Goal: Task Accomplishment & Management: Complete application form

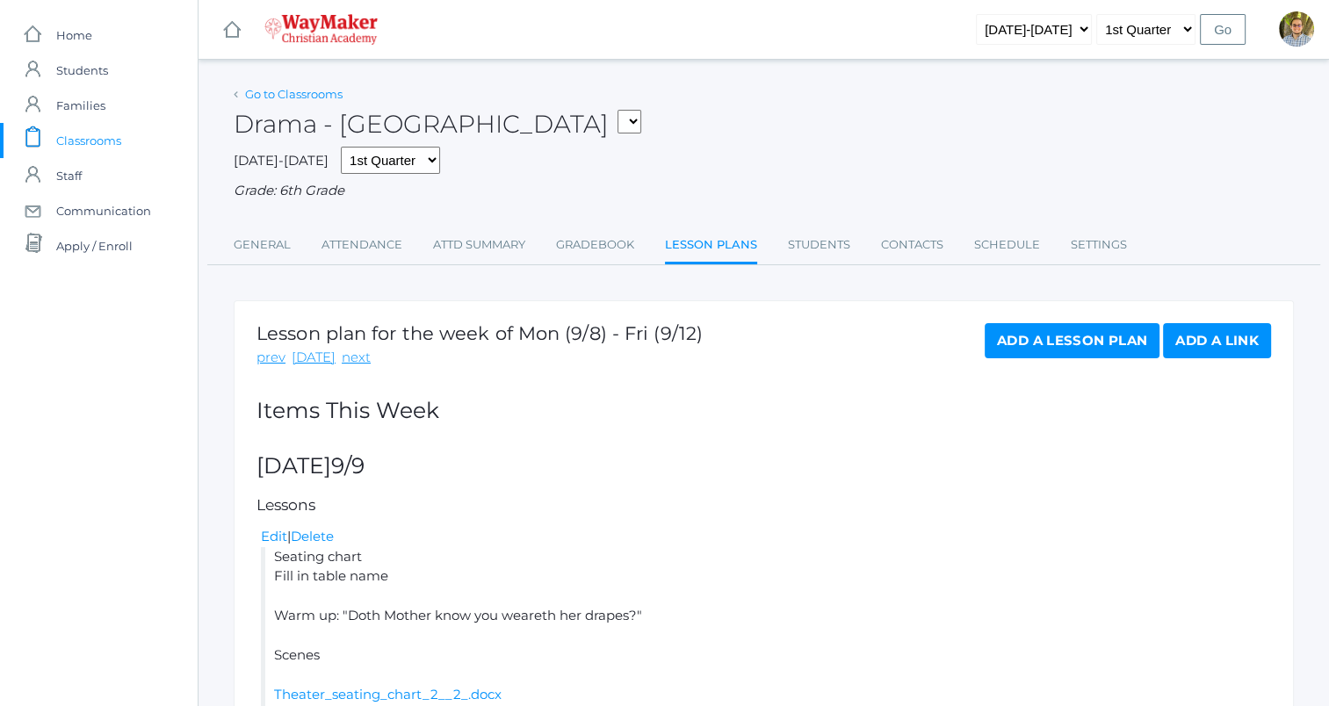
click at [278, 91] on link "Go to Classrooms" at bounding box center [294, 94] width 98 height 14
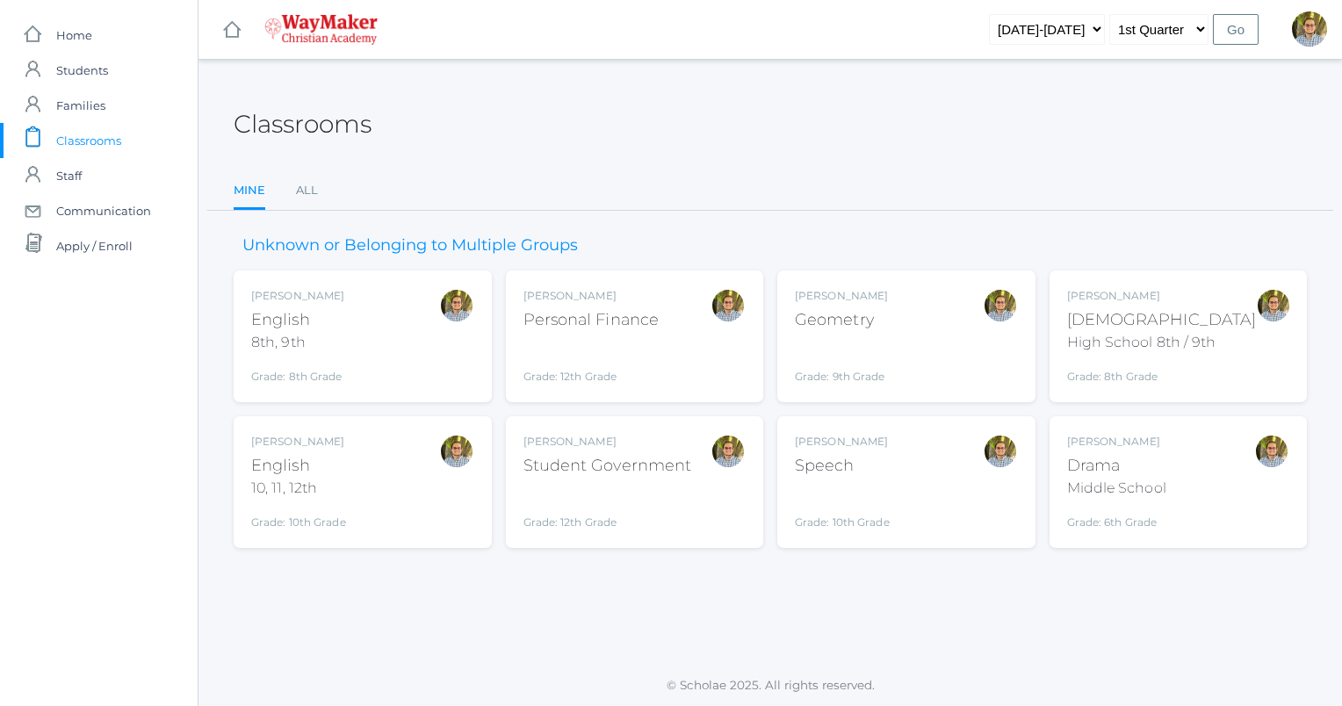
click at [1194, 310] on div "Bible" at bounding box center [1162, 320] width 190 height 24
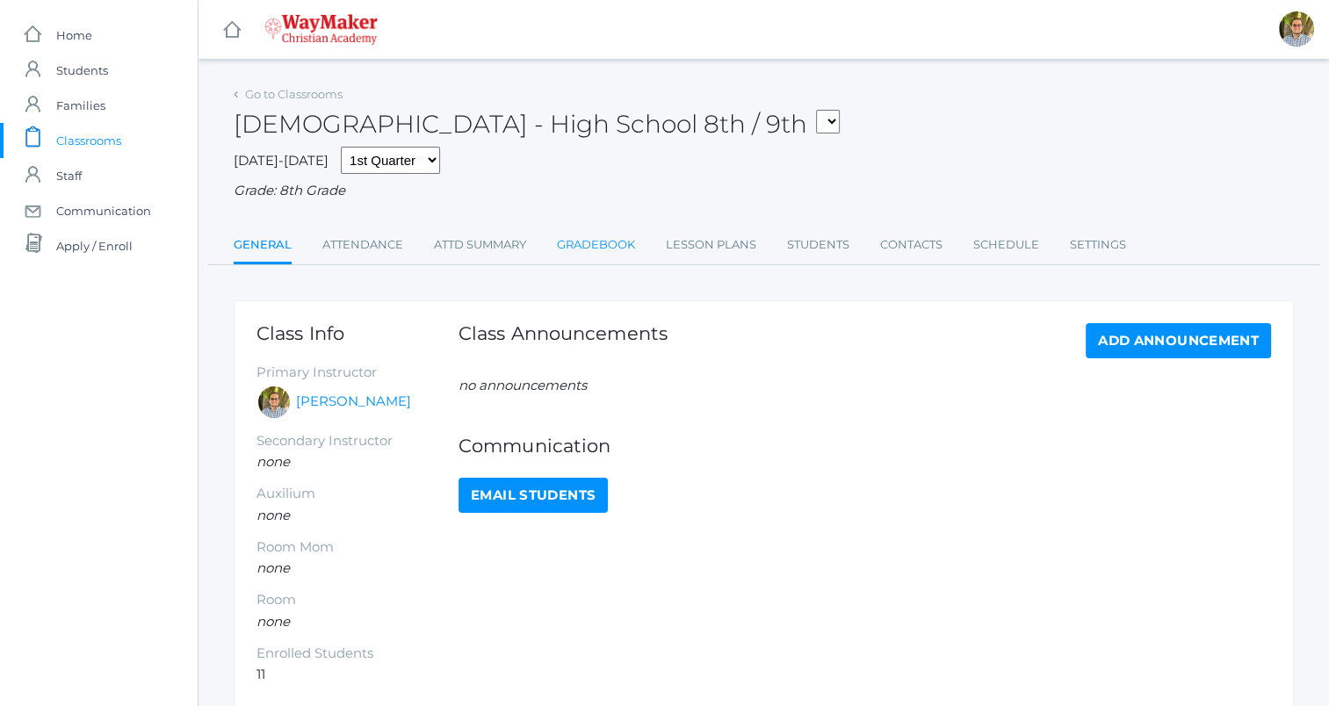
click at [615, 238] on link "Gradebook" at bounding box center [596, 245] width 78 height 35
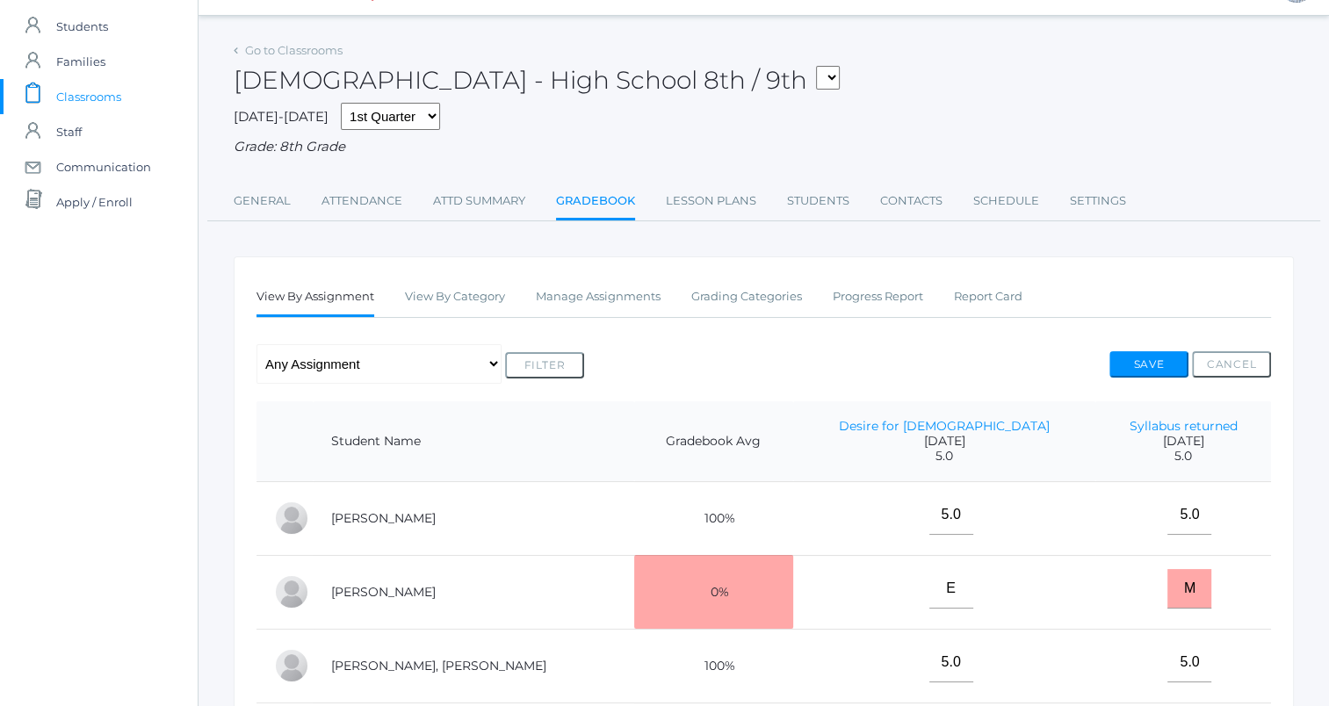
scroll to position [35, 0]
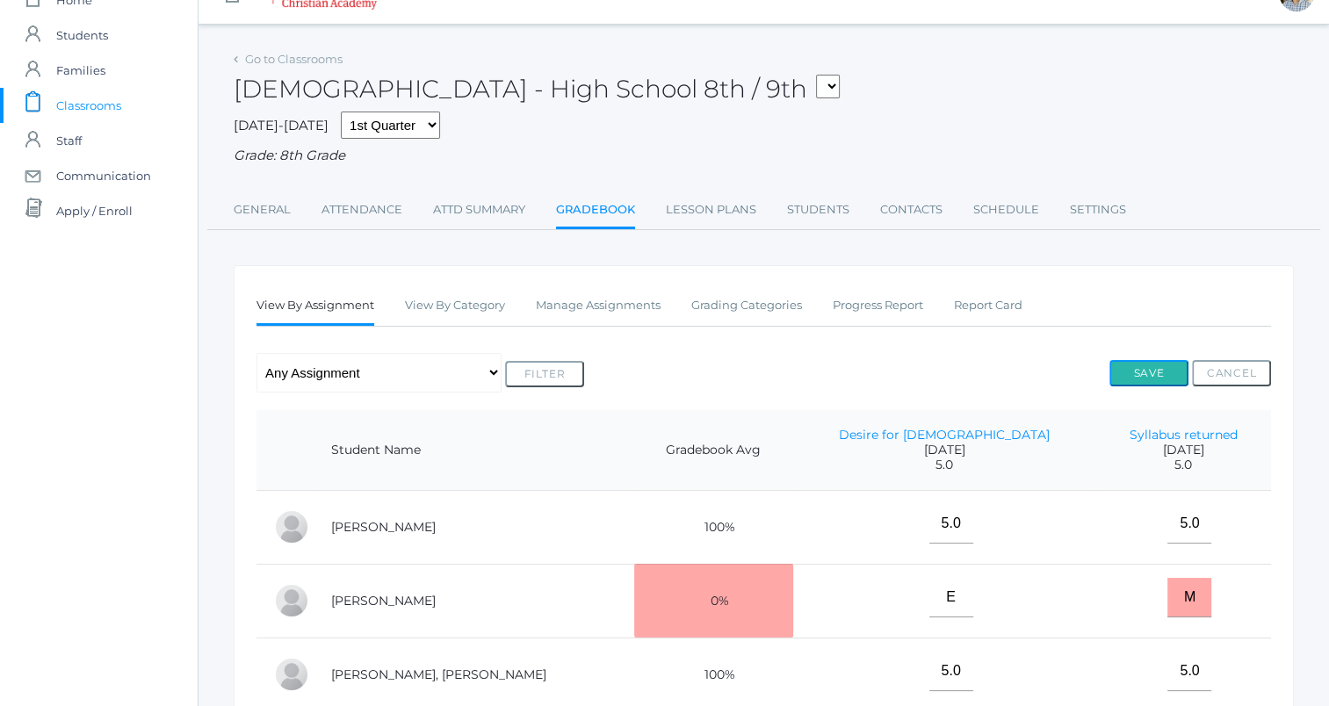
click at [1143, 369] on button "Save" at bounding box center [1149, 373] width 79 height 26
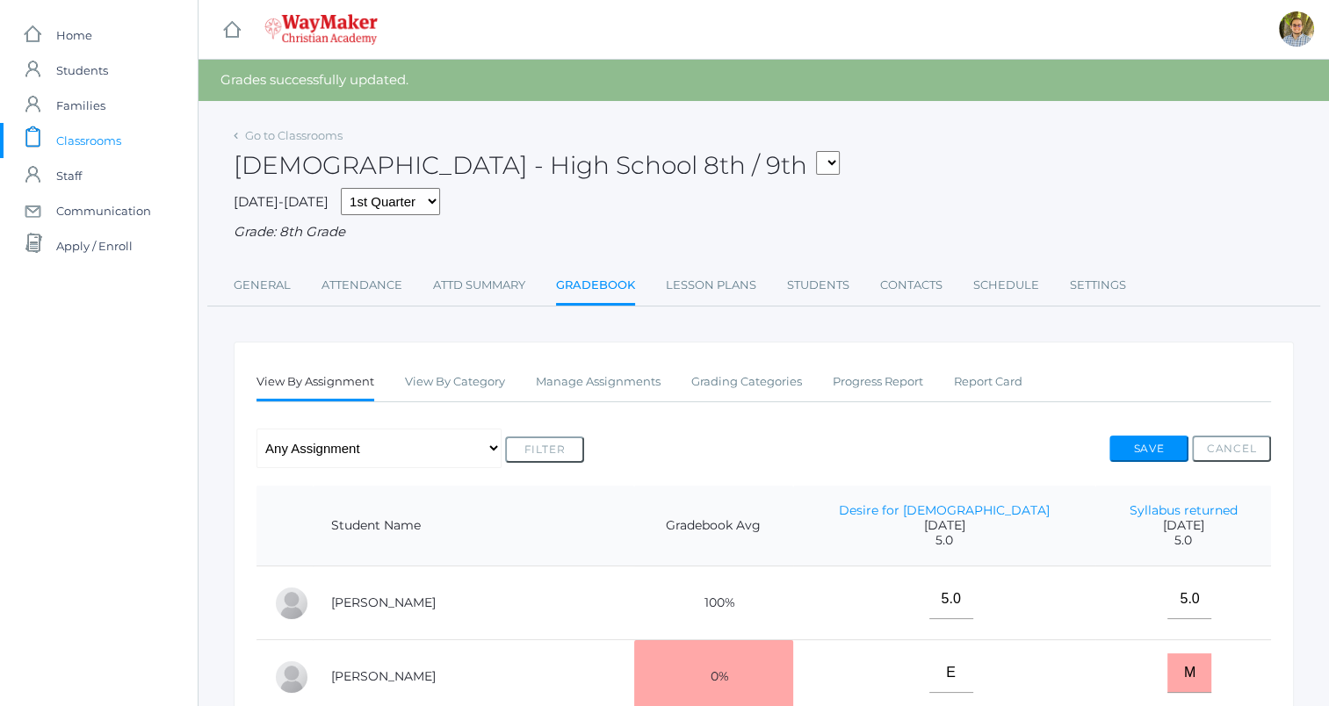
click at [861, 177] on div "Bible - High School 8th / 9th FINANCE - Personal Finance SG - Student Governmen…" at bounding box center [764, 155] width 1060 height 65
click at [381, 288] on link "Attendance" at bounding box center [362, 285] width 81 height 35
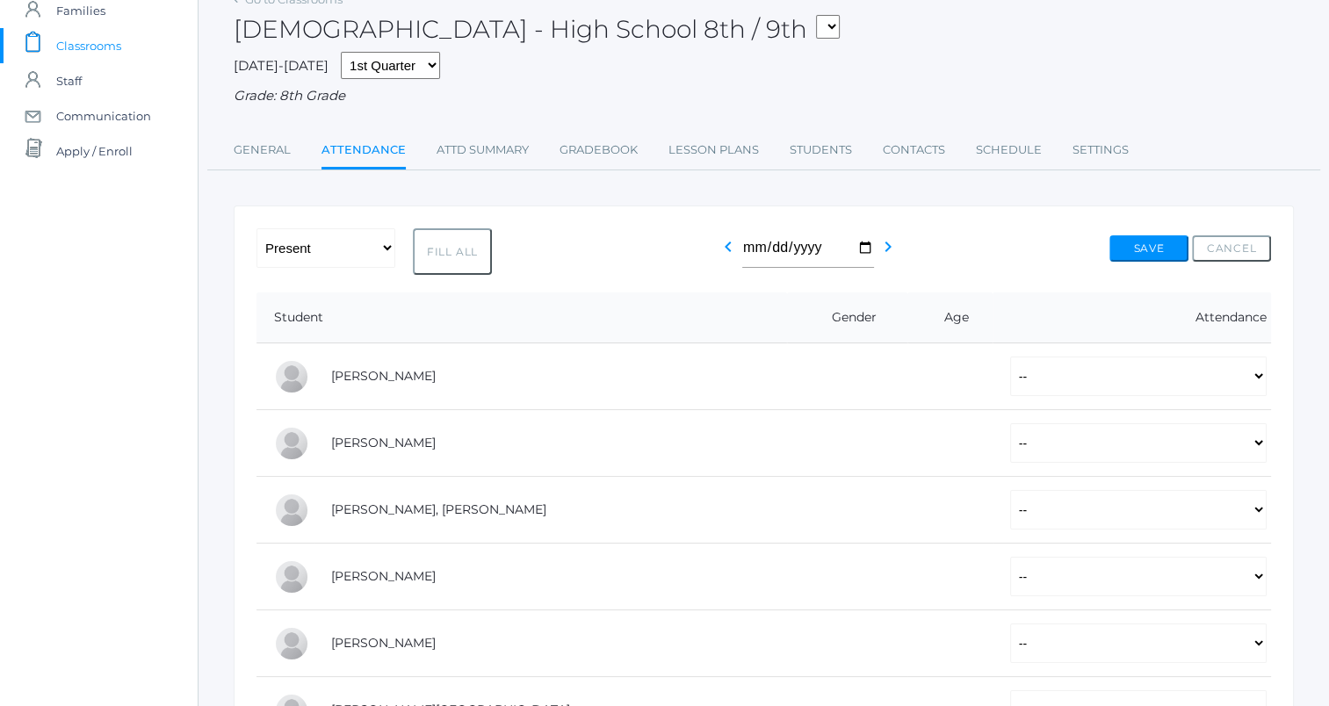
scroll to position [17, 0]
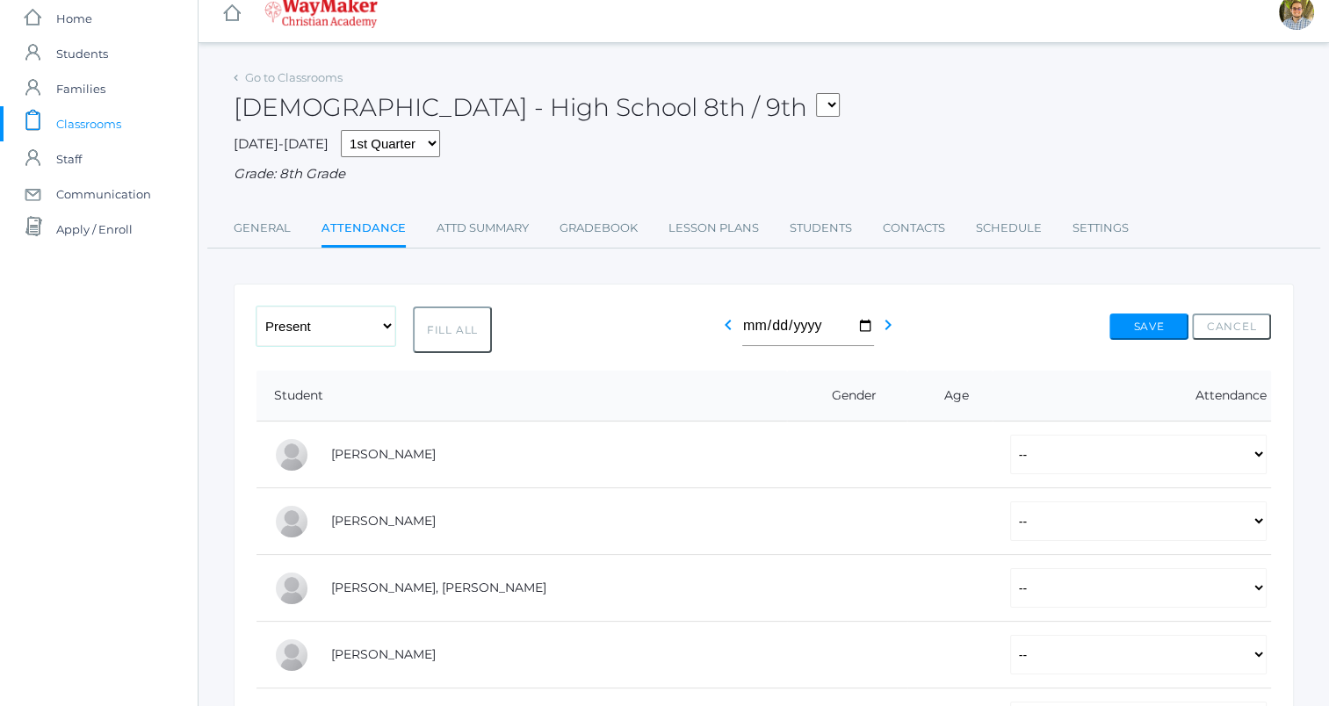
click at [369, 321] on select "-- Present Tardy Excused Tardy Unexcused Absent Excused Absent Unexcused" at bounding box center [326, 327] width 139 height 40
click at [257, 307] on select "-- Present Tardy Excused Tardy Unexcused Absent Excused Absent Unexcused" at bounding box center [326, 327] width 139 height 40
click at [435, 327] on button "Fill All" at bounding box center [452, 330] width 79 height 47
select select "P"
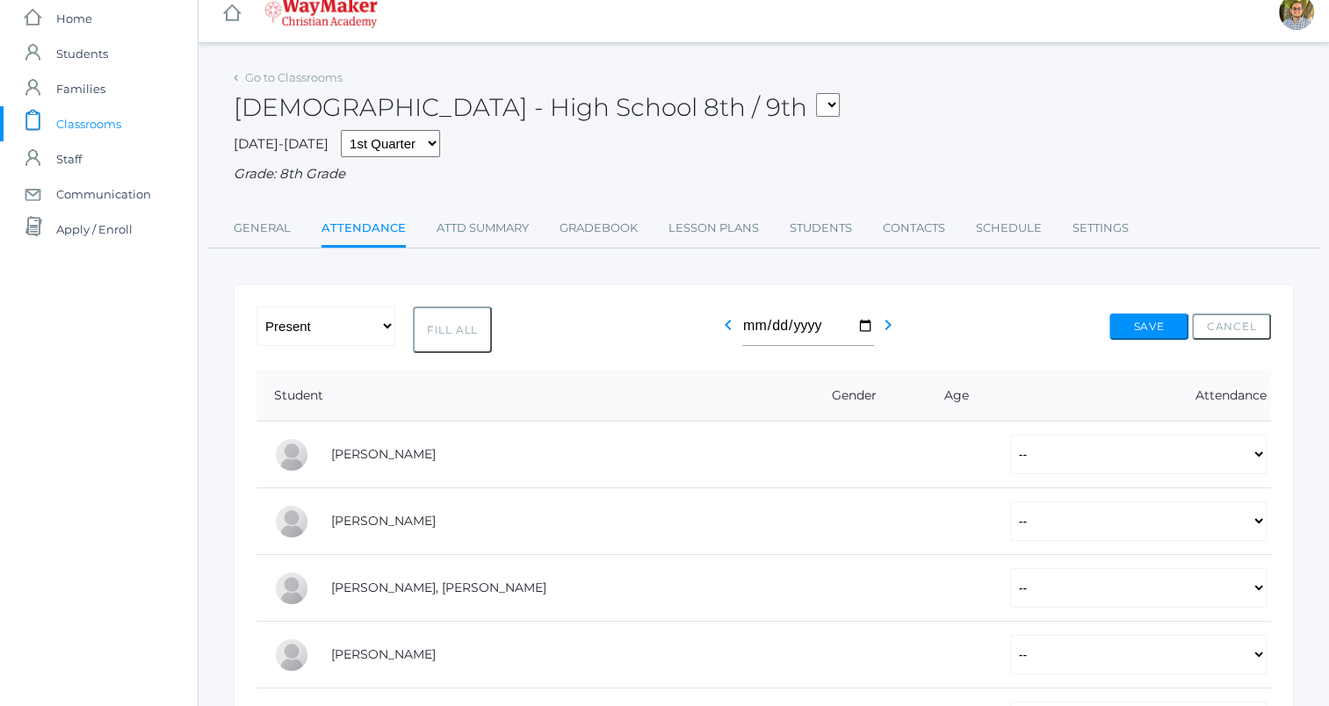
select select "P"
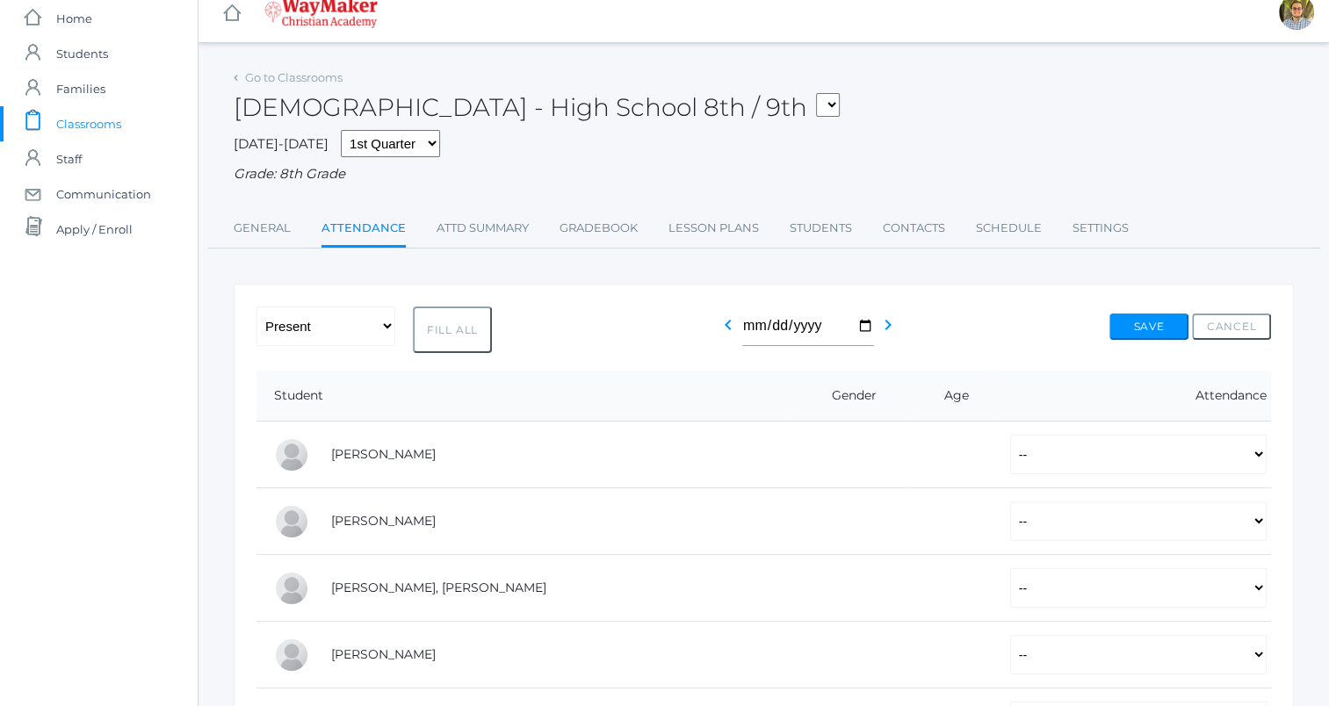
select select "P"
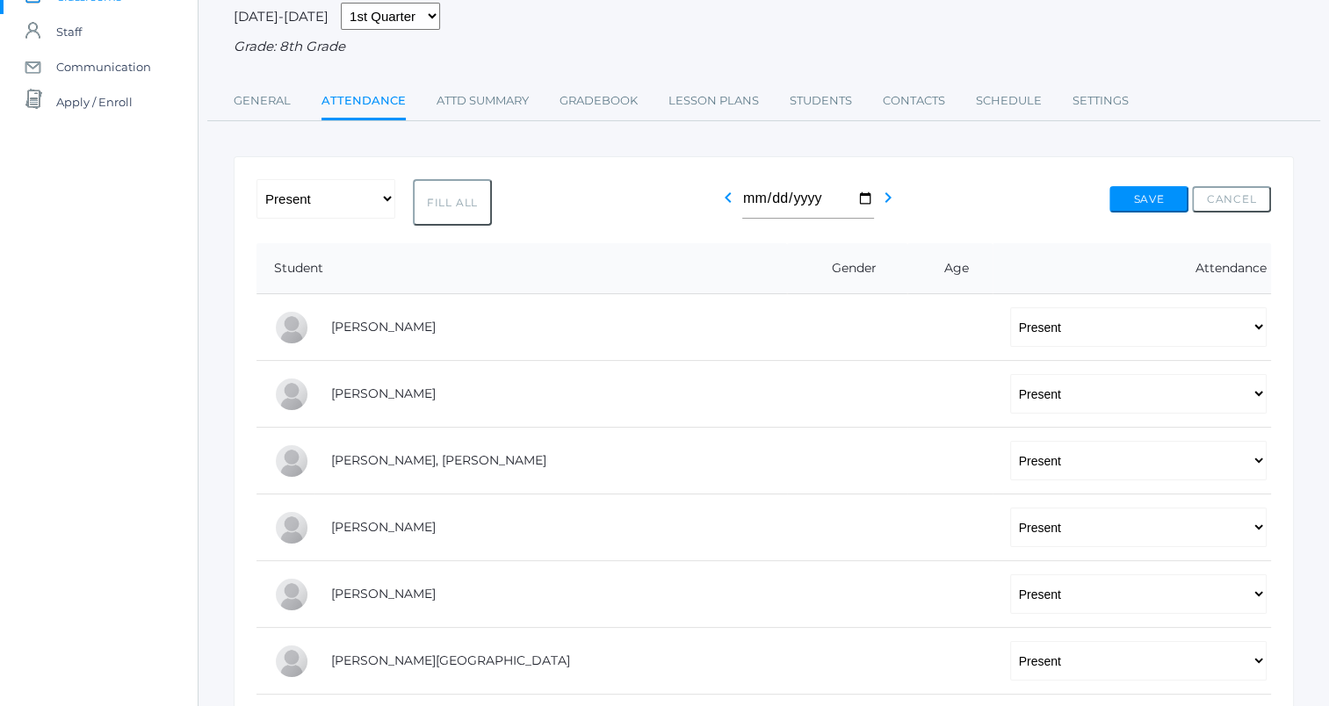
scroll to position [146, 0]
click at [1060, 320] on select "-- Present Tardy Excused Tardy Unexcused Absent Excused Absent Unexcused" at bounding box center [1138, 326] width 257 height 40
select select "TE"
click at [1010, 306] on select "-- Present Tardy Excused Tardy Unexcused Absent Excused Absent Unexcused" at bounding box center [1138, 326] width 257 height 40
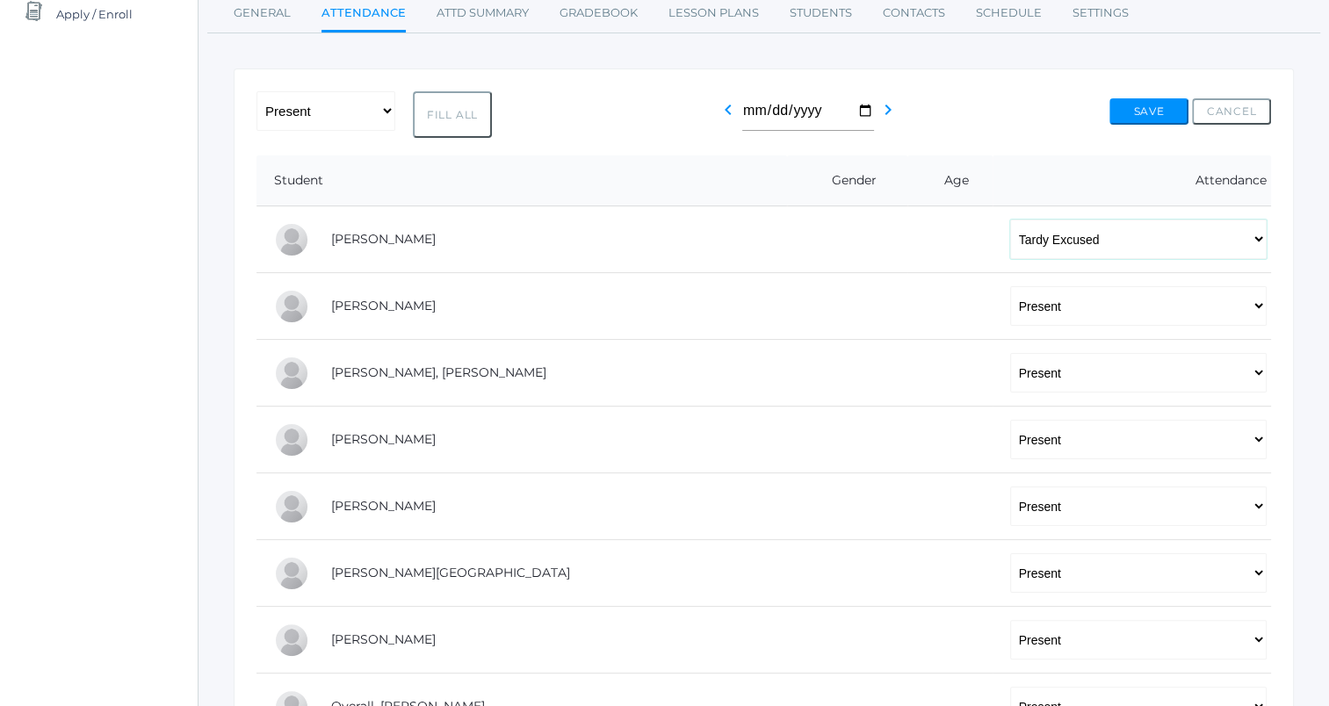
scroll to position [234, 0]
click at [1031, 311] on select "-- Present Tardy Excused Tardy Unexcused Absent Excused Absent Unexcused" at bounding box center [1138, 305] width 257 height 40
select select "TE"
click at [1010, 285] on select "-- Present Tardy Excused Tardy Unexcused Absent Excused Absent Unexcused" at bounding box center [1138, 305] width 257 height 40
click at [1040, 371] on select "-- Present Tardy Excused Tardy Unexcused Absent Excused Absent Unexcused" at bounding box center [1138, 371] width 257 height 40
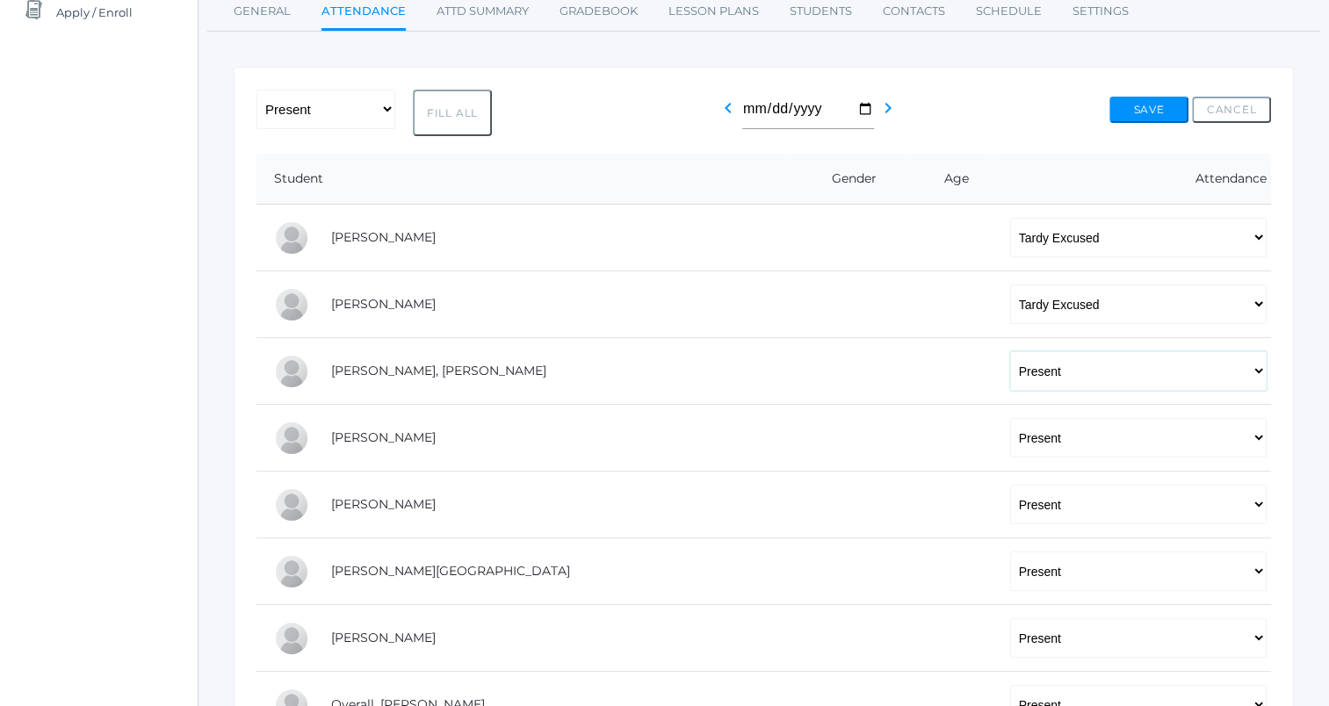
select select "TE"
click at [1010, 351] on select "-- Present Tardy Excused Tardy Unexcused Absent Excused Absent Unexcused" at bounding box center [1138, 371] width 257 height 40
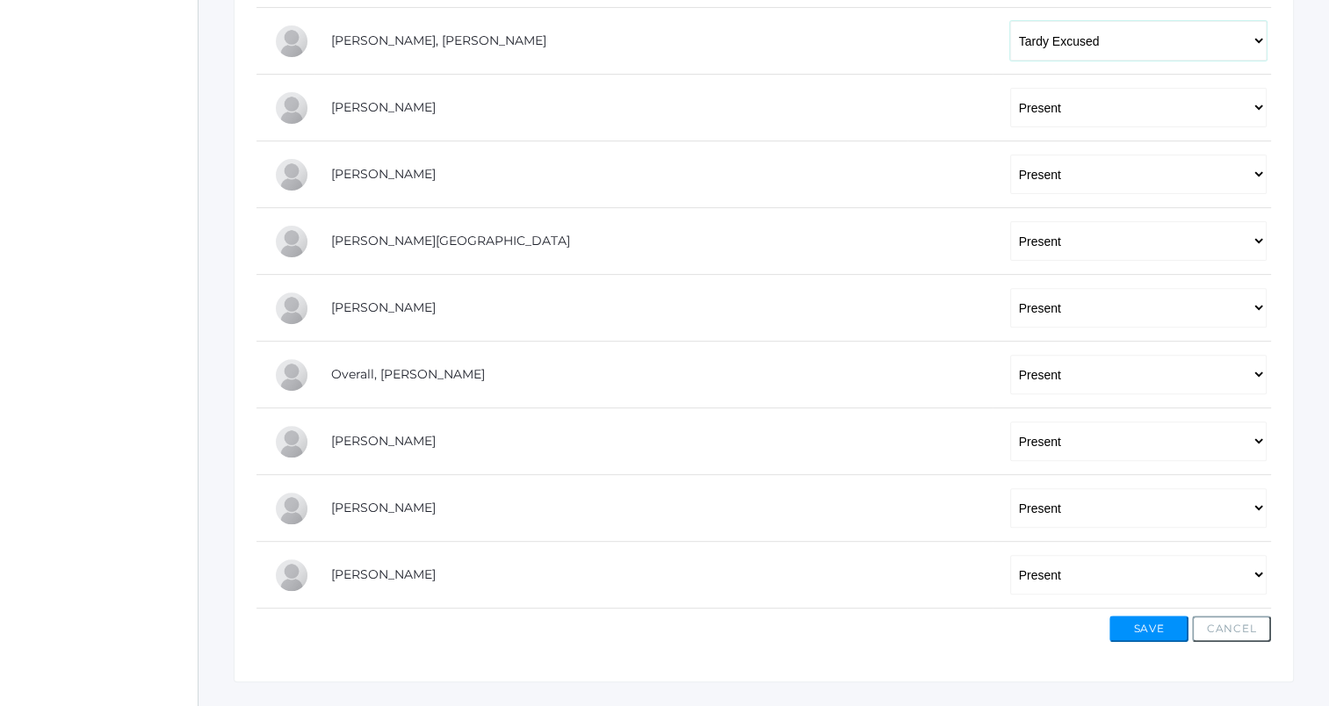
scroll to position [569, 0]
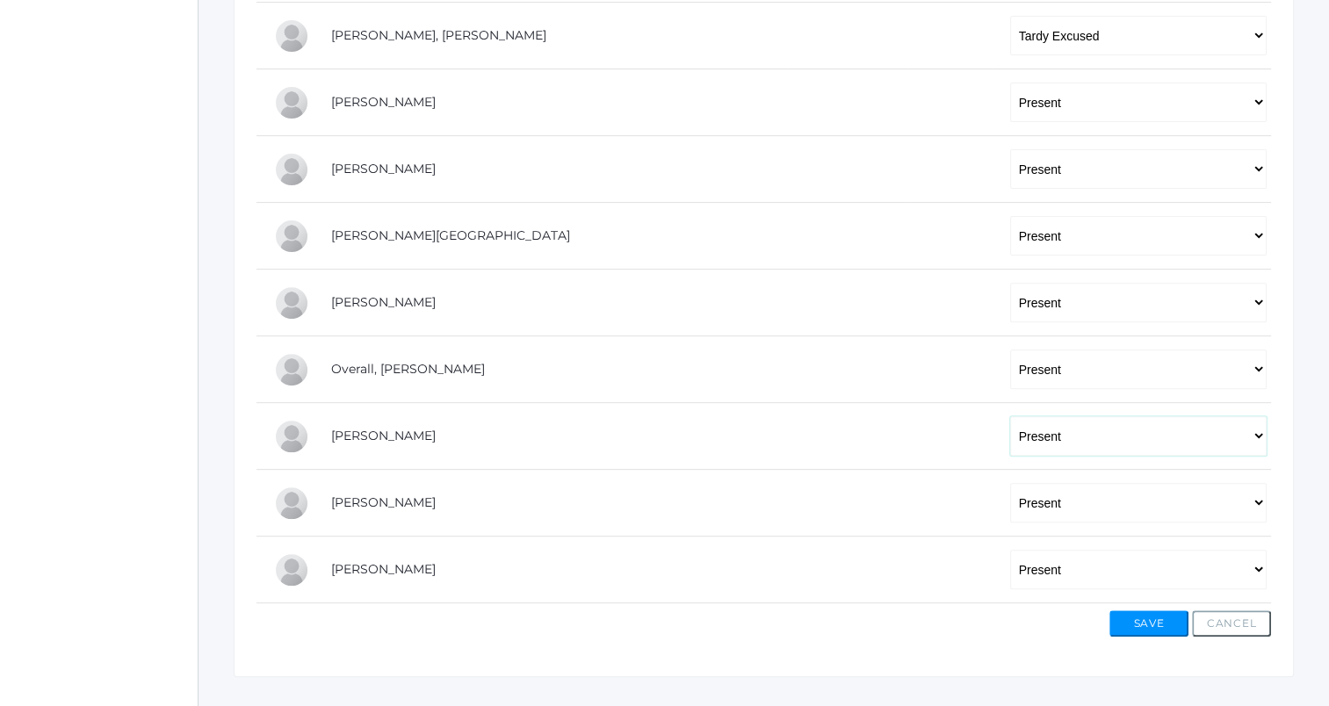
click at [1044, 431] on select "-- Present Tardy Excused Tardy Unexcused Absent Excused Absent Unexcused" at bounding box center [1138, 436] width 257 height 40
click at [1010, 416] on select "-- Present Tardy Excused Tardy Unexcused Absent Excused Absent Unexcused" at bounding box center [1138, 436] width 257 height 40
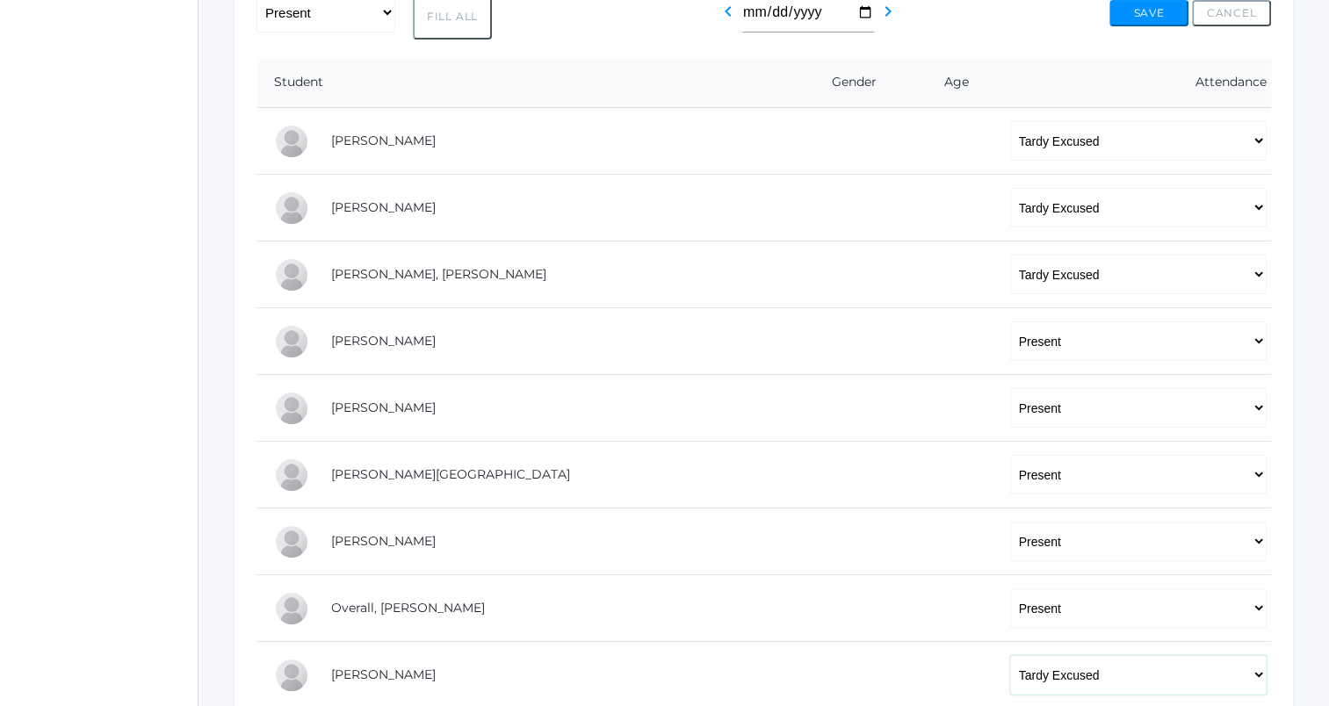
scroll to position [601, 0]
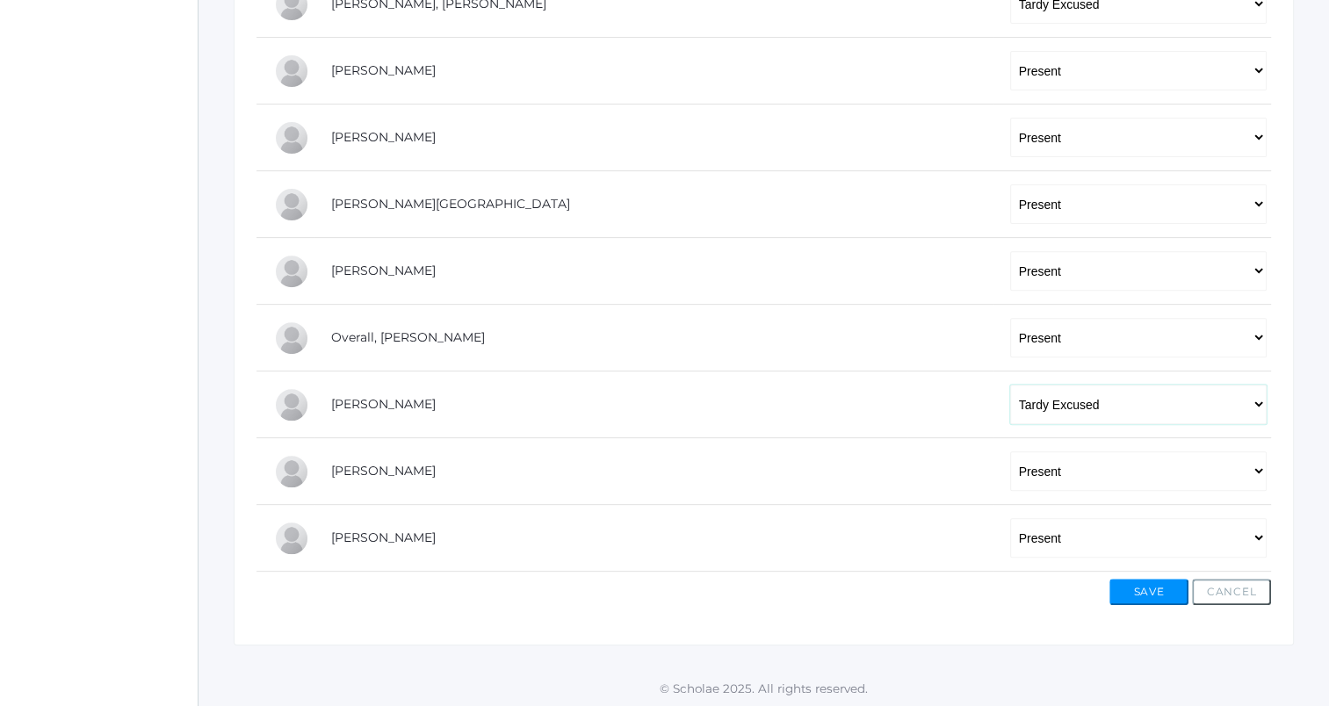
click at [1082, 410] on select "-- Present Tardy Excused Tardy Unexcused Absent Excused Absent Unexcused" at bounding box center [1138, 405] width 257 height 40
select select "P"
click at [1010, 385] on select "-- Present Tardy Excused Tardy Unexcused Absent Excused Absent Unexcused" at bounding box center [1138, 405] width 257 height 40
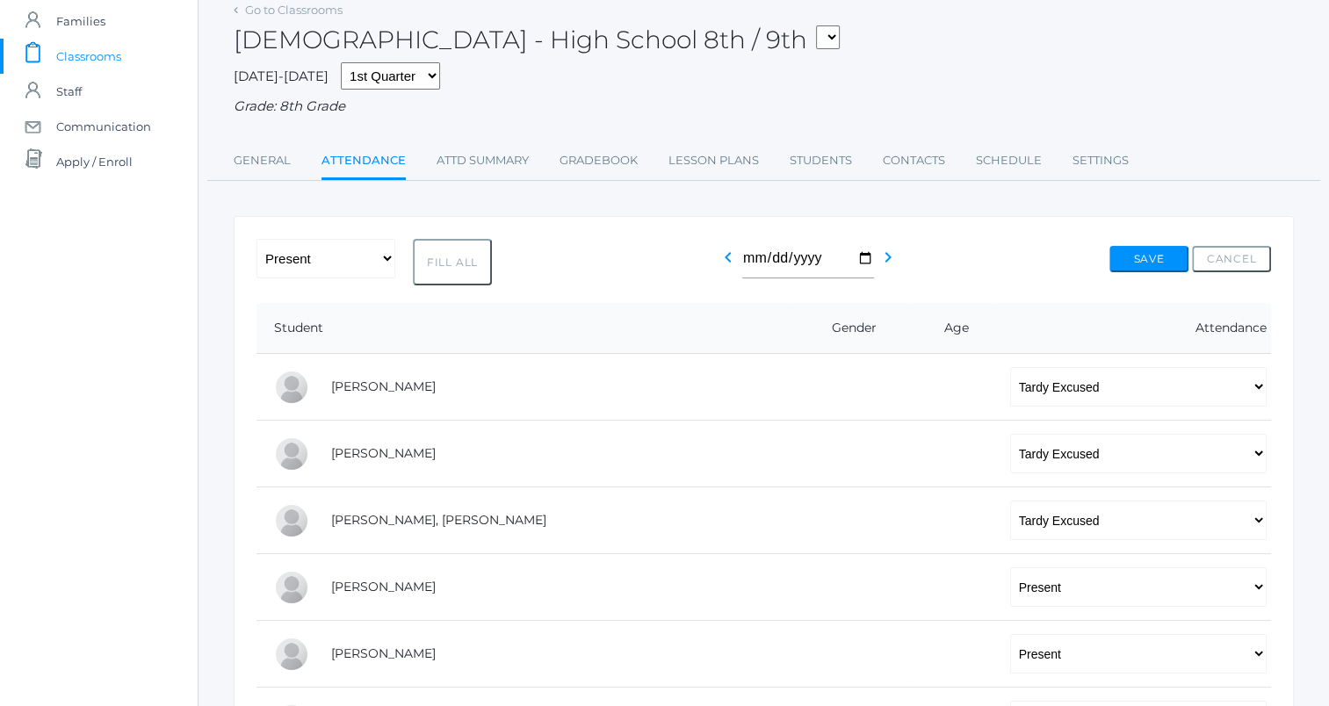
scroll to position [74, 0]
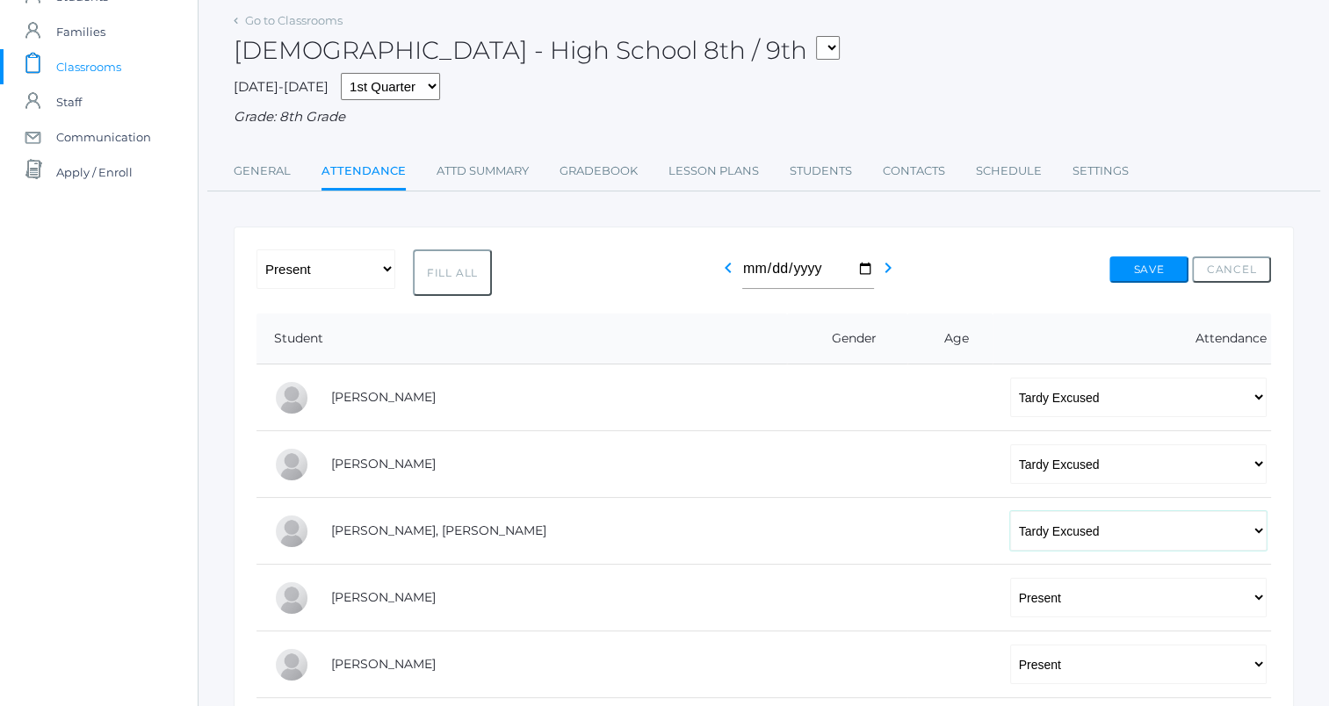
click at [1010, 538] on select "-- Present Tardy Excused Tardy Unexcused Absent Excused Absent Unexcused" at bounding box center [1138, 531] width 257 height 40
select select "P"
click at [1010, 511] on select "-- Present Tardy Excused Tardy Unexcused Absent Excused Absent Unexcused" at bounding box center [1138, 531] width 257 height 40
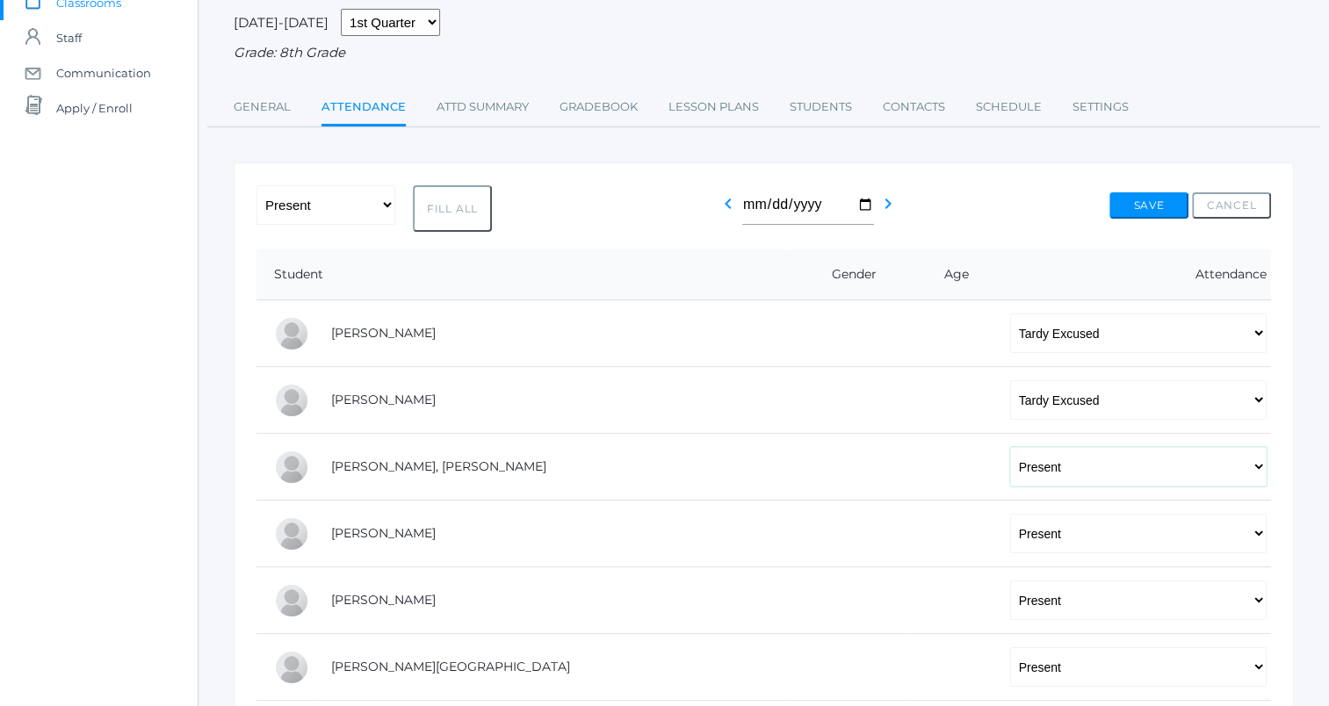
scroll to position [137, 0]
click at [1124, 201] on button "Save" at bounding box center [1149, 206] width 79 height 26
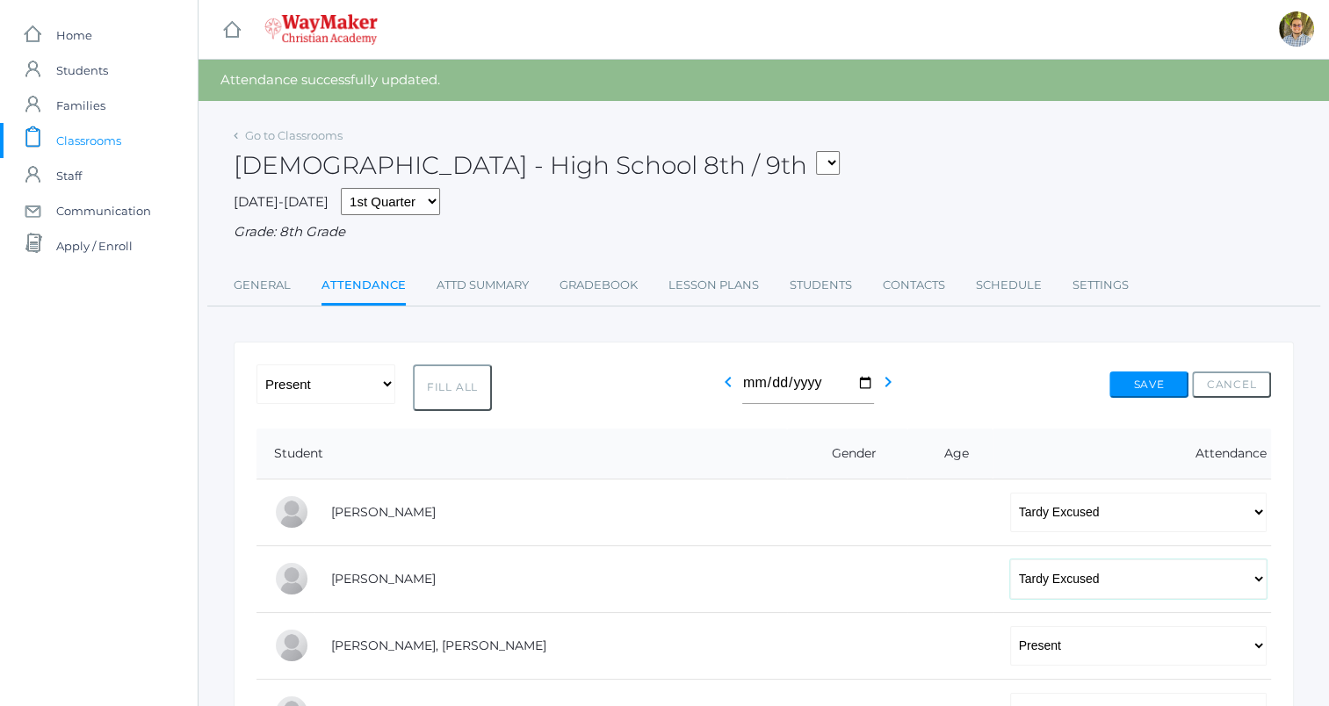
drag, startPoint x: 0, startPoint y: 0, endPoint x: 1080, endPoint y: 568, distance: 1220.2
click at [1080, 568] on select "-- Present Tardy Excused Tardy Unexcused Absent Excused Absent Unexcused" at bounding box center [1138, 580] width 257 height 40
select select "P"
click at [1010, 560] on select "-- Present Tardy Excused Tardy Unexcused Absent Excused Absent Unexcused" at bounding box center [1138, 580] width 257 height 40
click at [1142, 387] on button "Save" at bounding box center [1149, 385] width 79 height 26
